Goal: Transaction & Acquisition: Purchase product/service

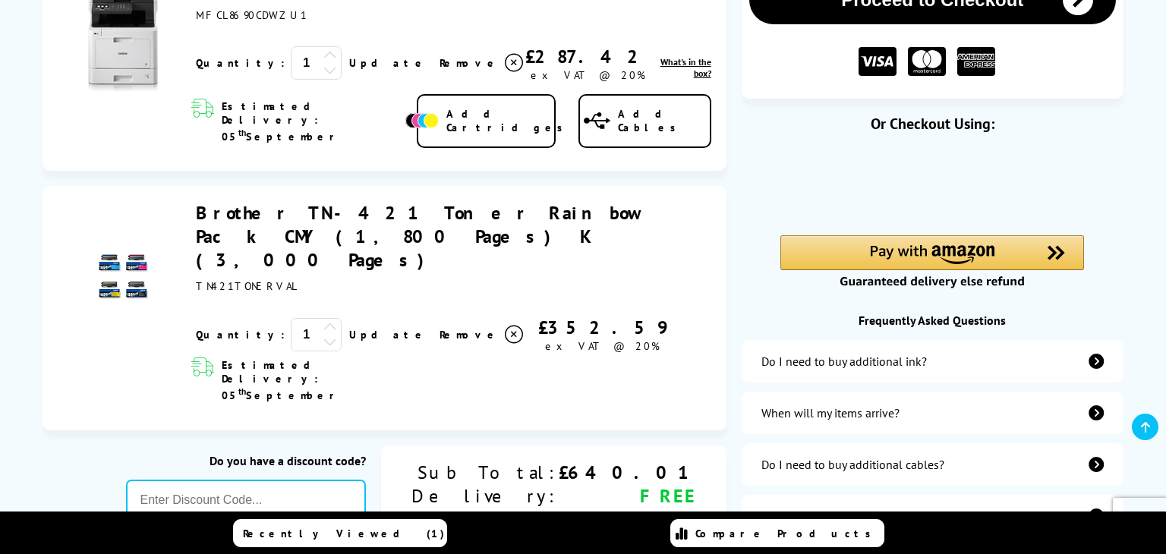
scroll to position [285, 0]
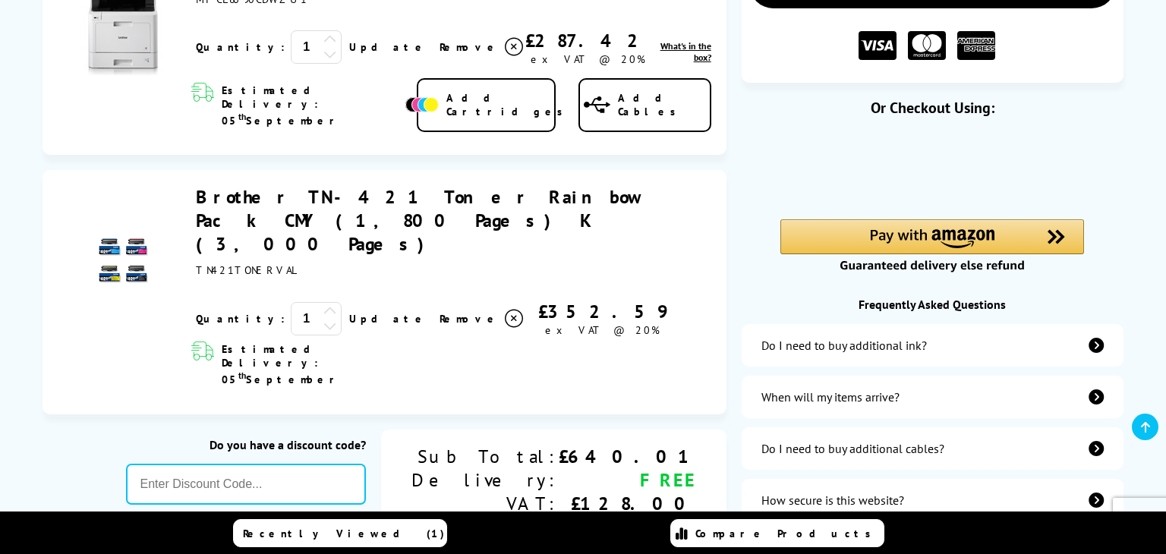
click at [323, 319] on icon at bounding box center [330, 326] width 14 height 14
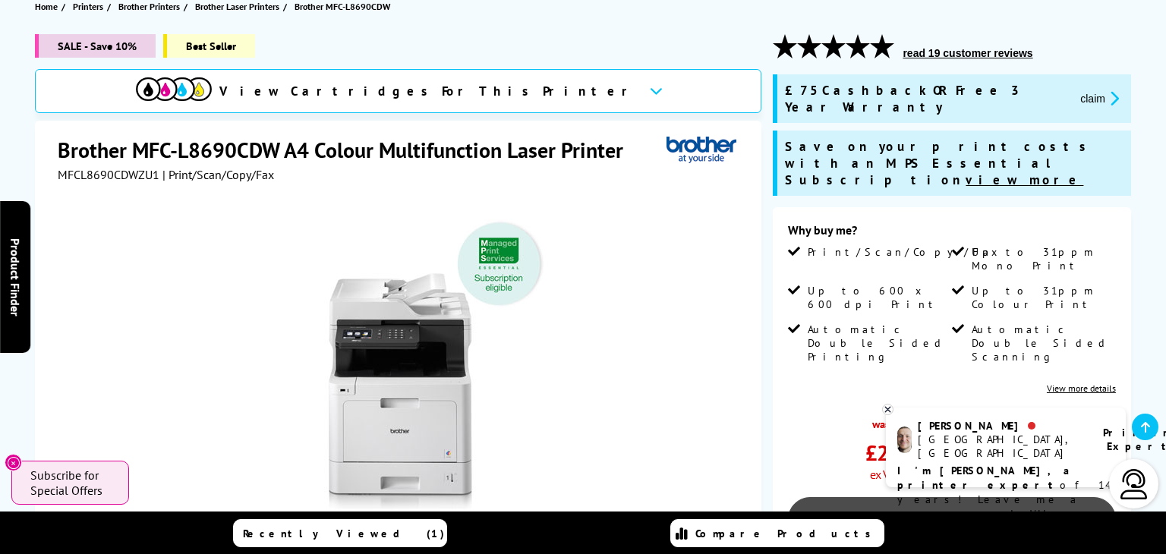
scroll to position [184, 0]
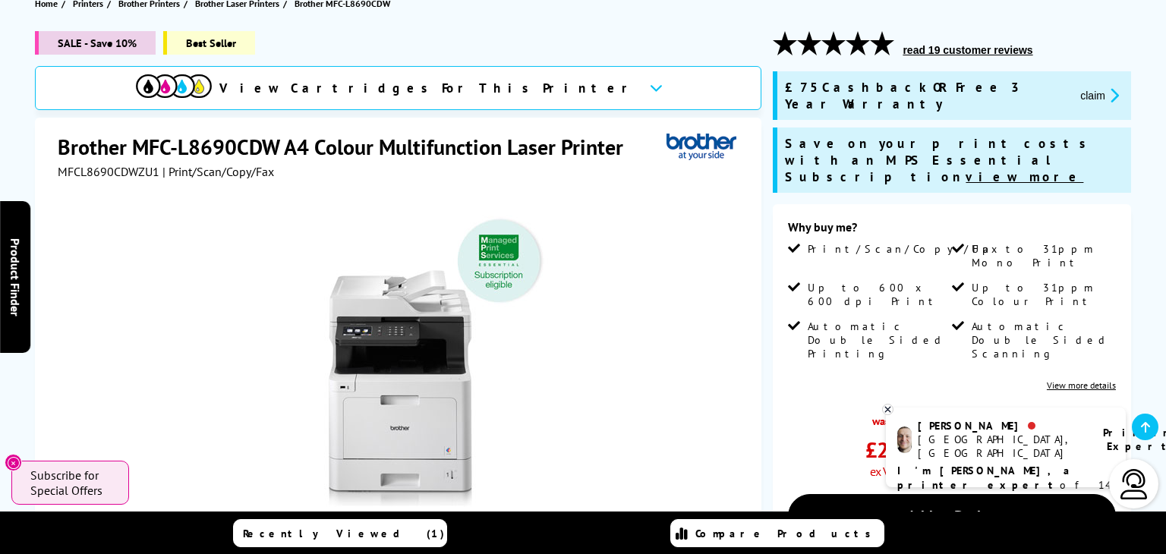
click at [518, 95] on div "View Cartridges For This Printer" at bounding box center [398, 88] width 727 height 44
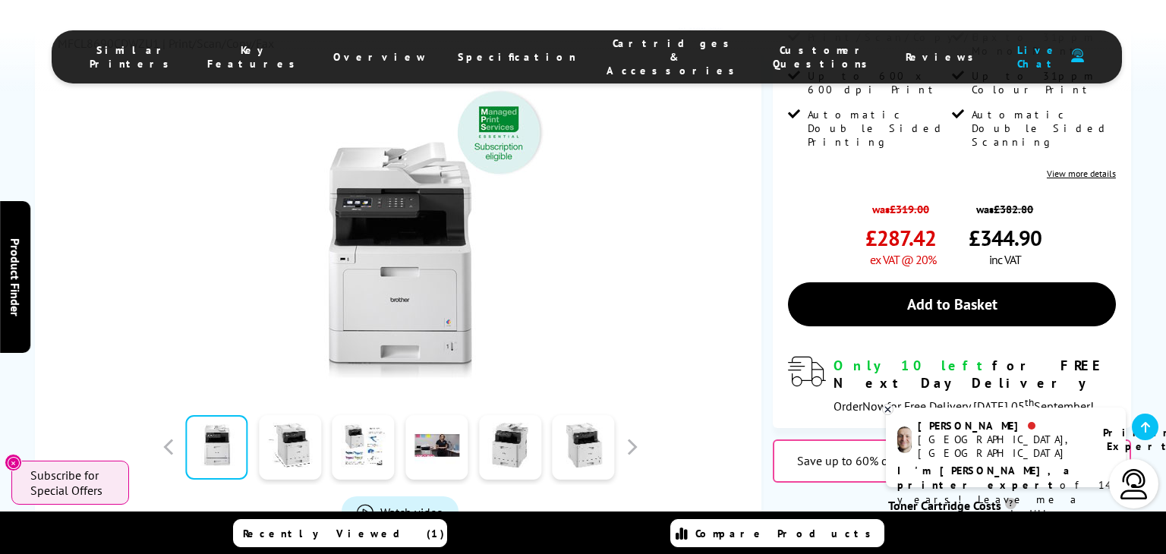
scroll to position [566, 0]
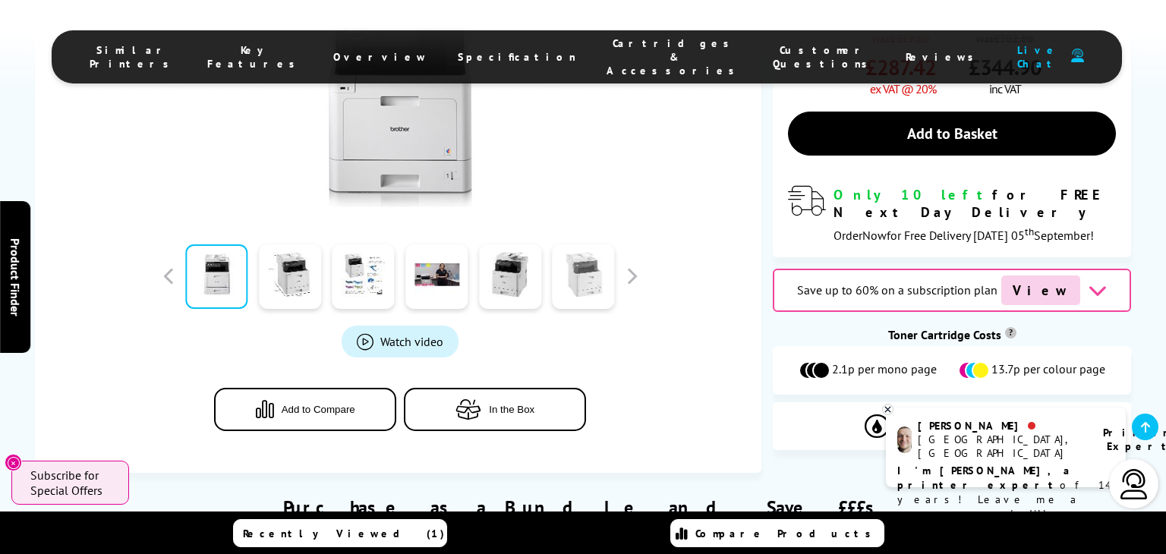
click at [585, 244] on link at bounding box center [584, 276] width 62 height 65
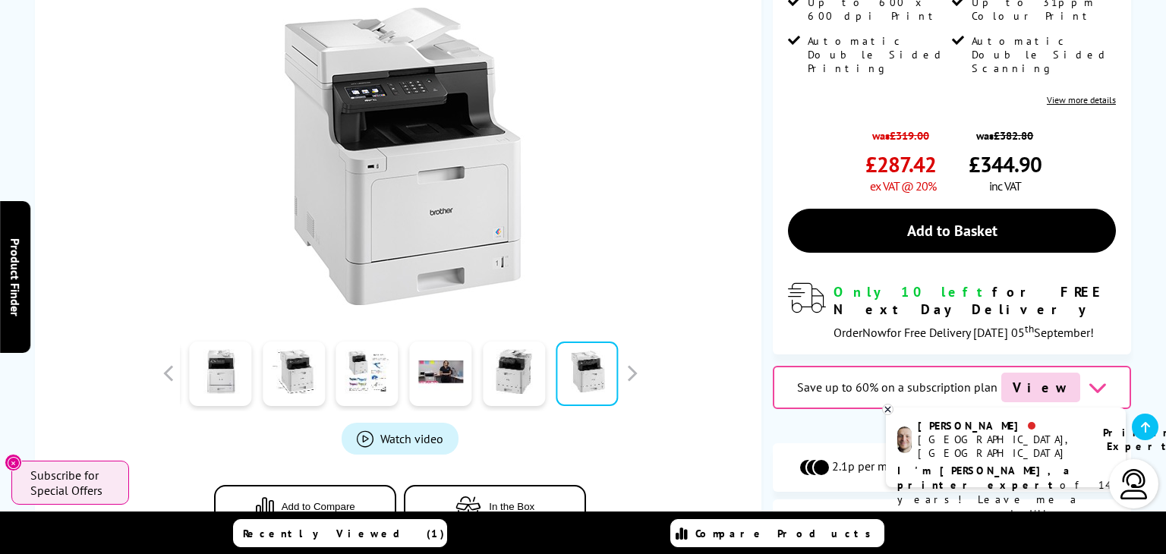
scroll to position [81, 0]
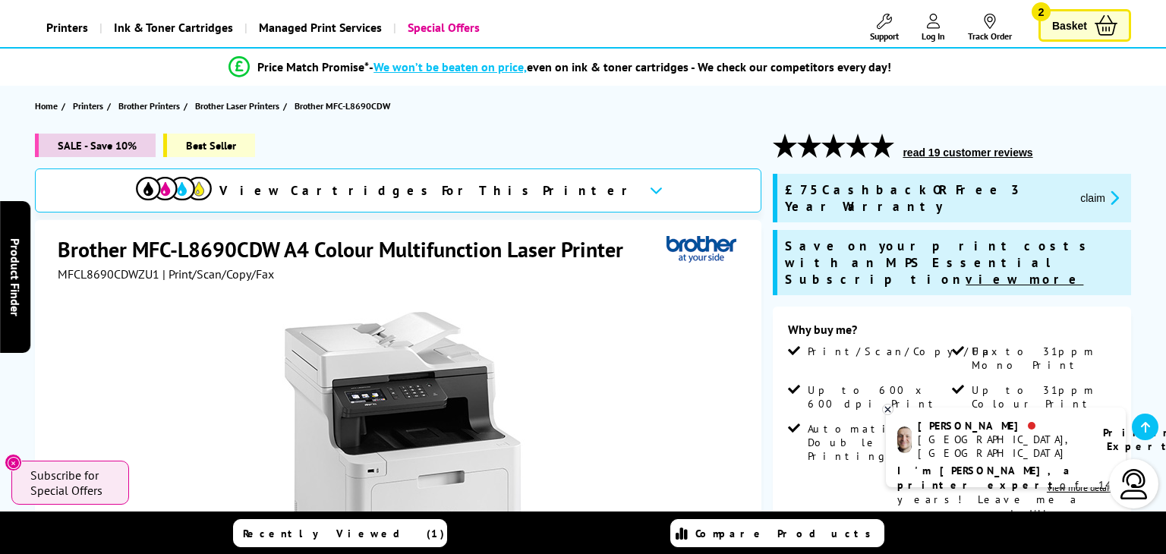
click at [1076, 32] on span "Basket" at bounding box center [1069, 25] width 35 height 20
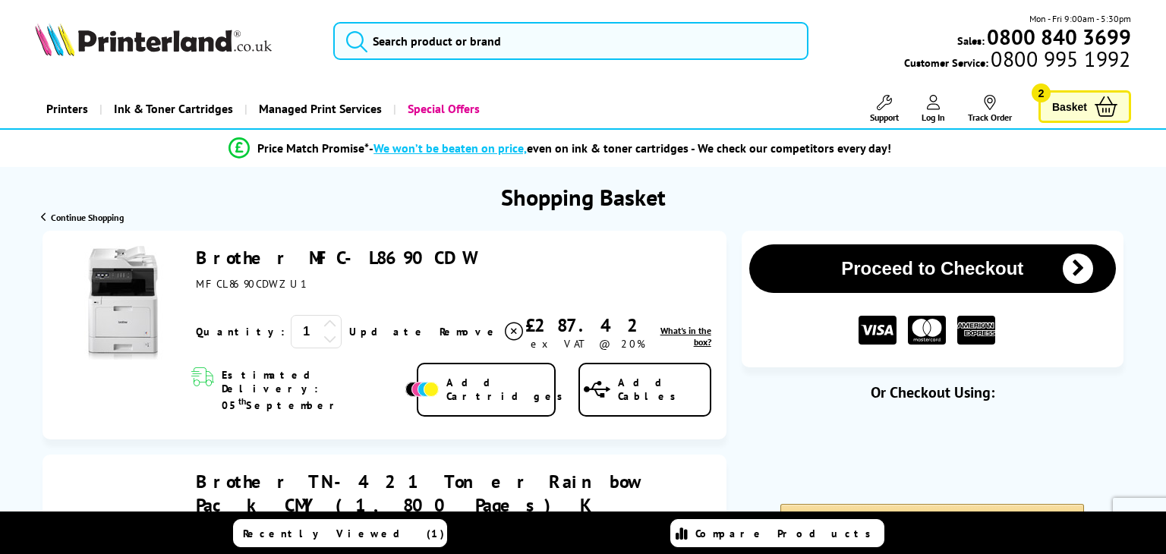
scroll to position [203, 0]
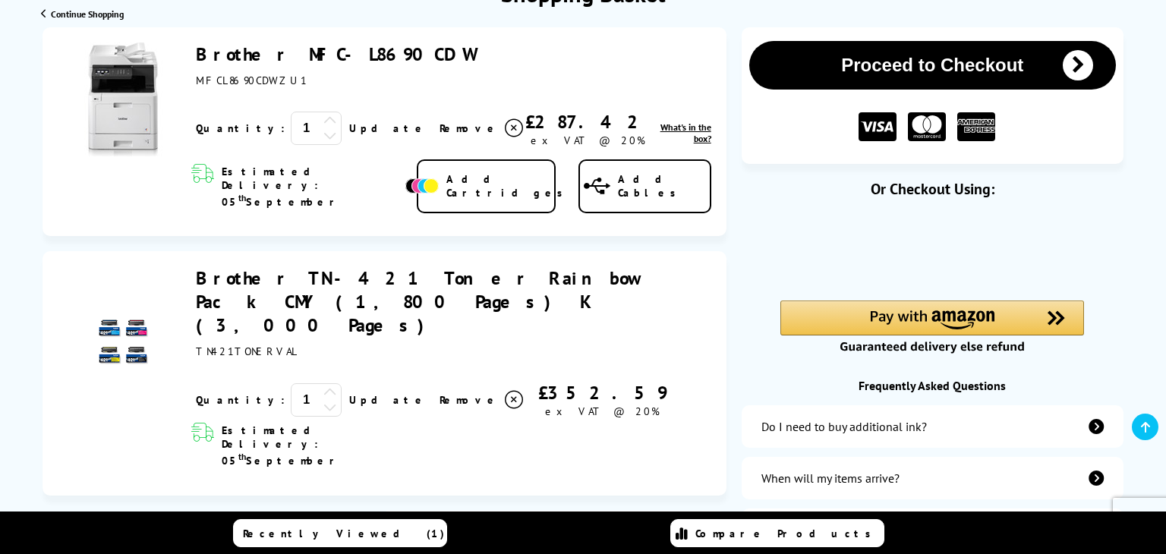
click at [440, 135] on span "Remove" at bounding box center [470, 128] width 60 height 14
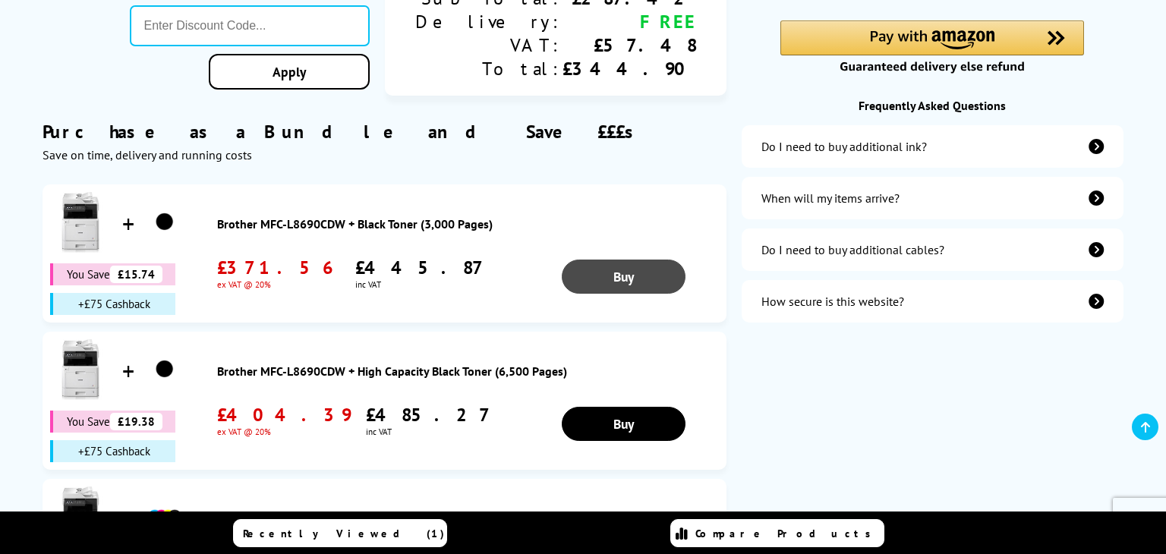
scroll to position [73, 0]
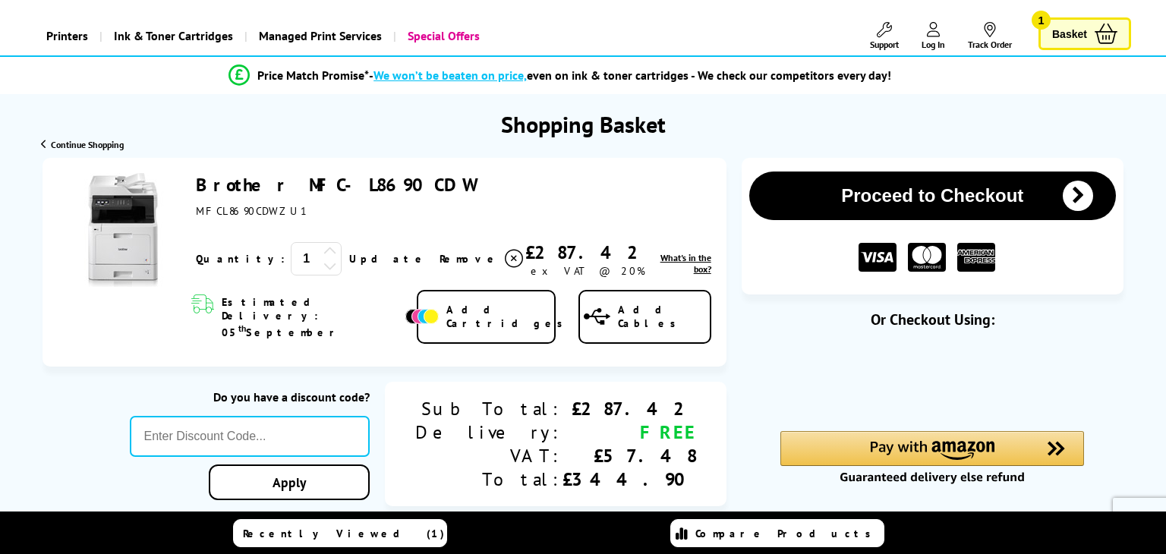
click at [505, 263] on icon at bounding box center [514, 259] width 18 height 18
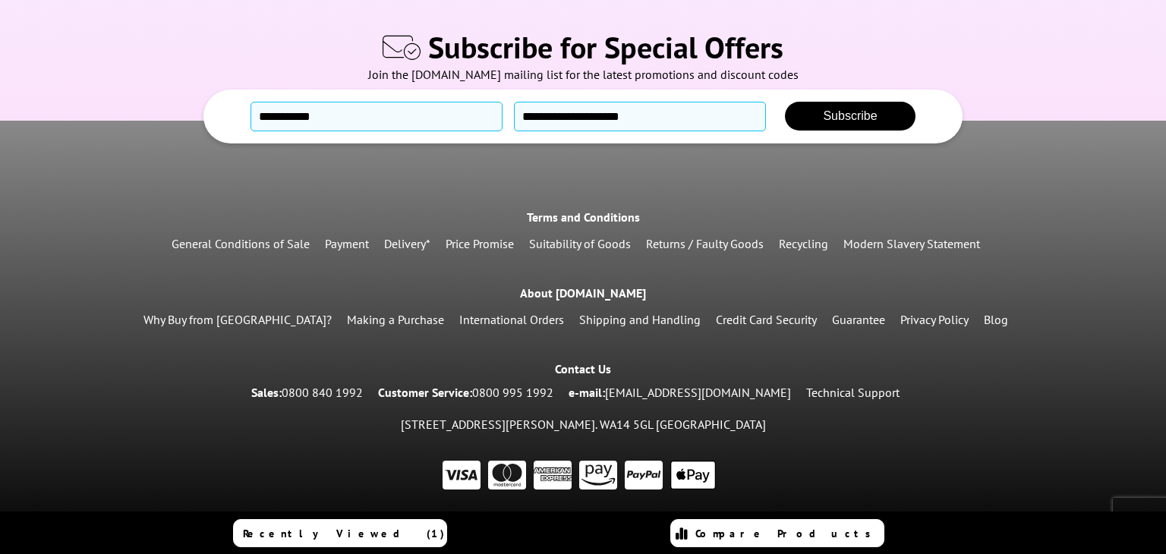
scroll to position [0, 0]
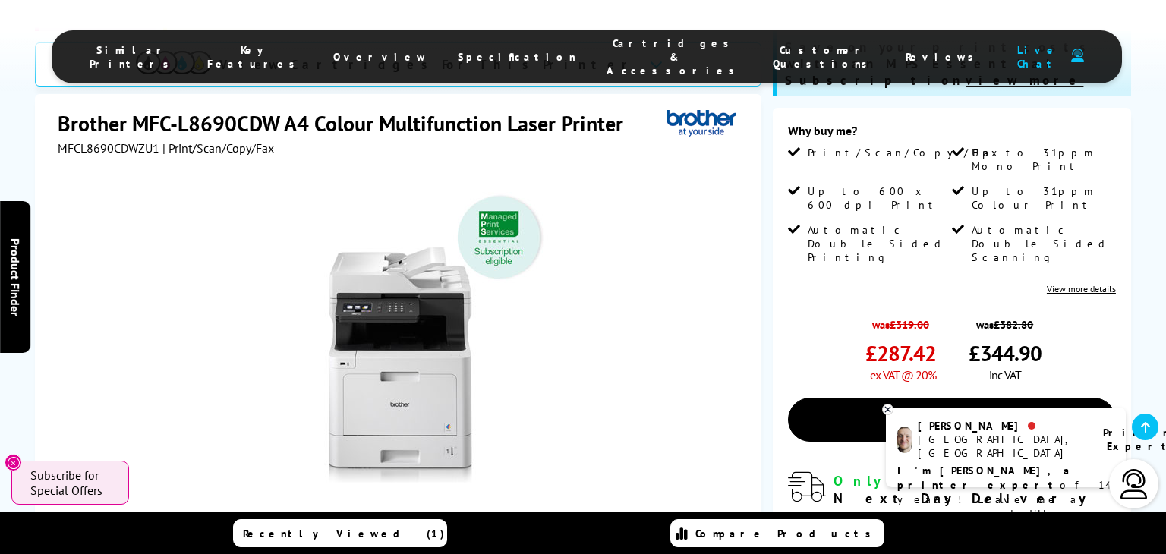
scroll to position [341, 0]
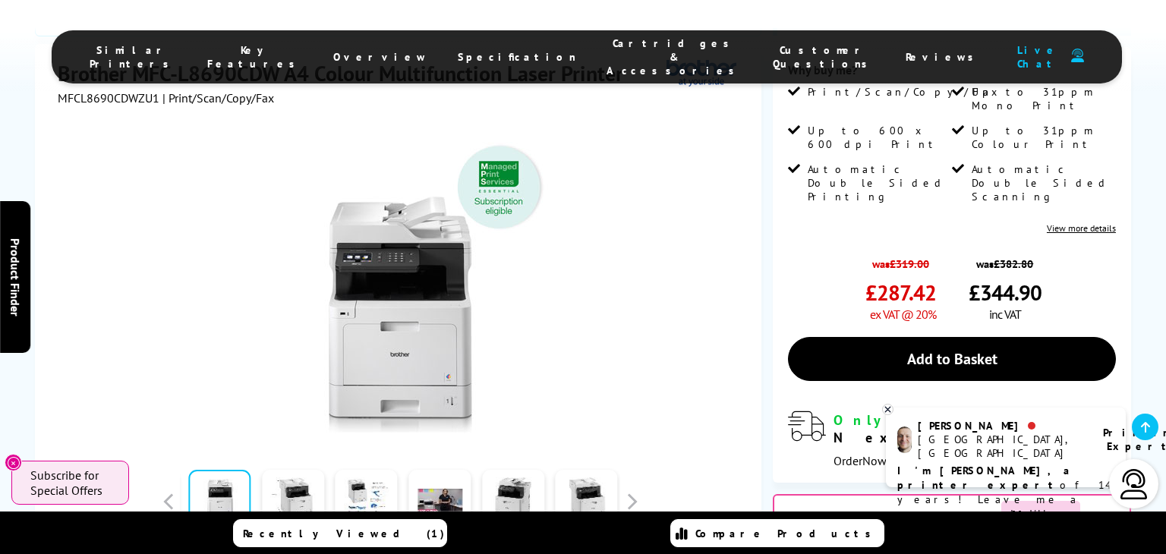
click at [872, 337] on link "Add to Basket" at bounding box center [952, 359] width 328 height 44
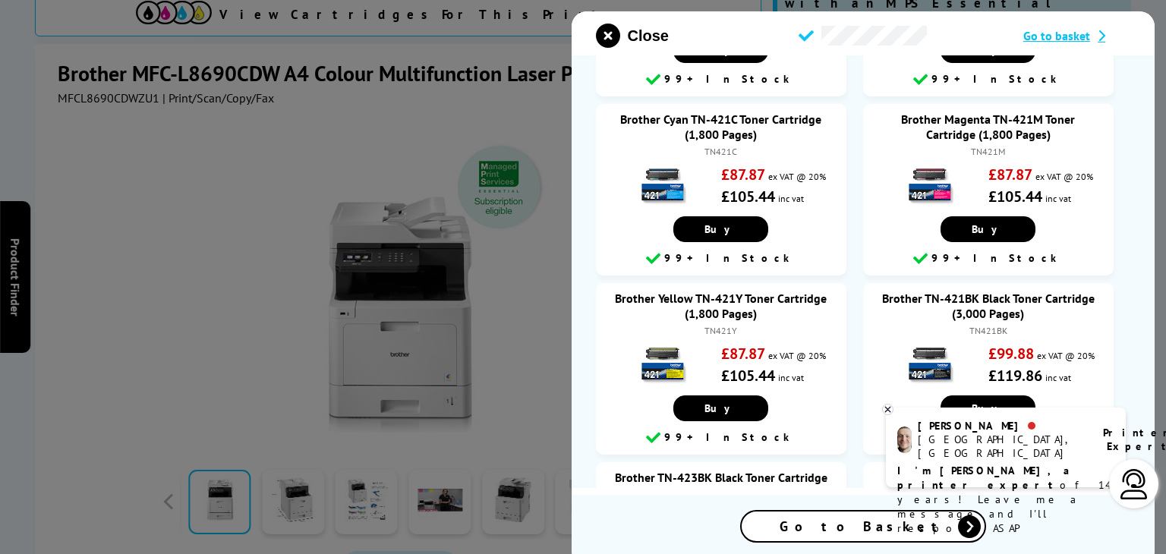
scroll to position [247, 0]
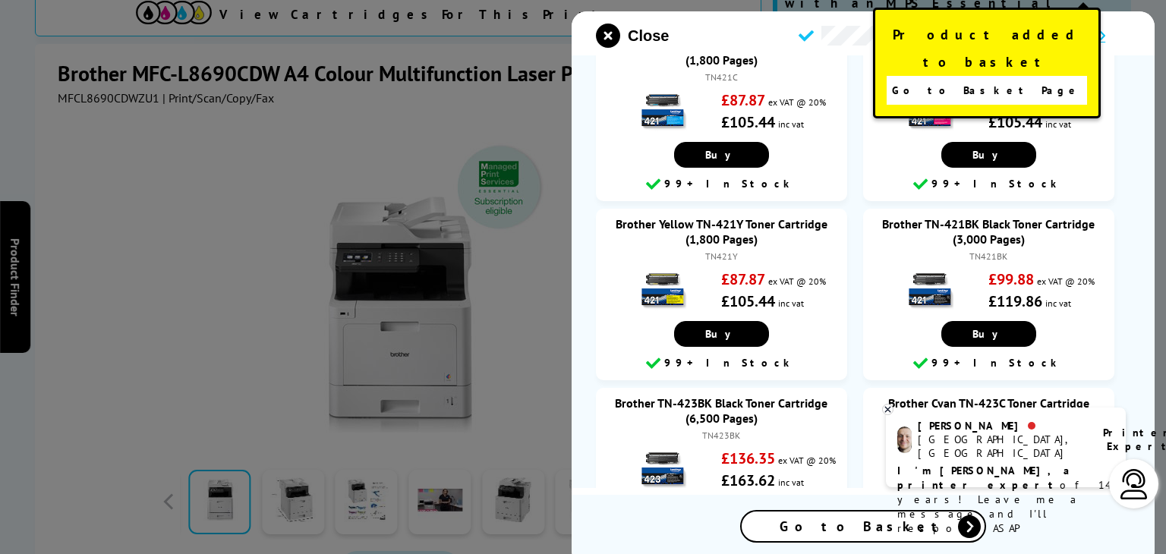
click at [1001, 76] on link "Go to Basket Page" at bounding box center [987, 90] width 200 height 29
